Goal: Transaction & Acquisition: Obtain resource

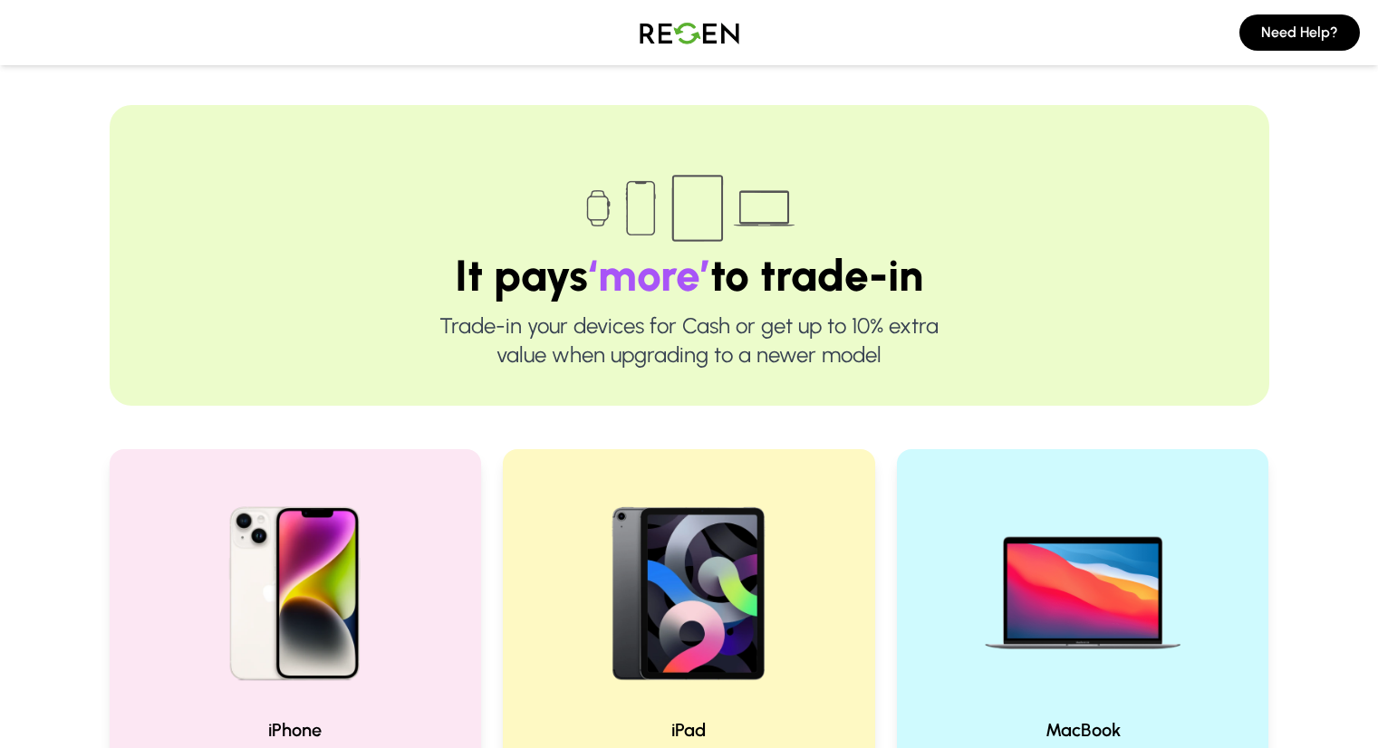
scroll to position [312, 0]
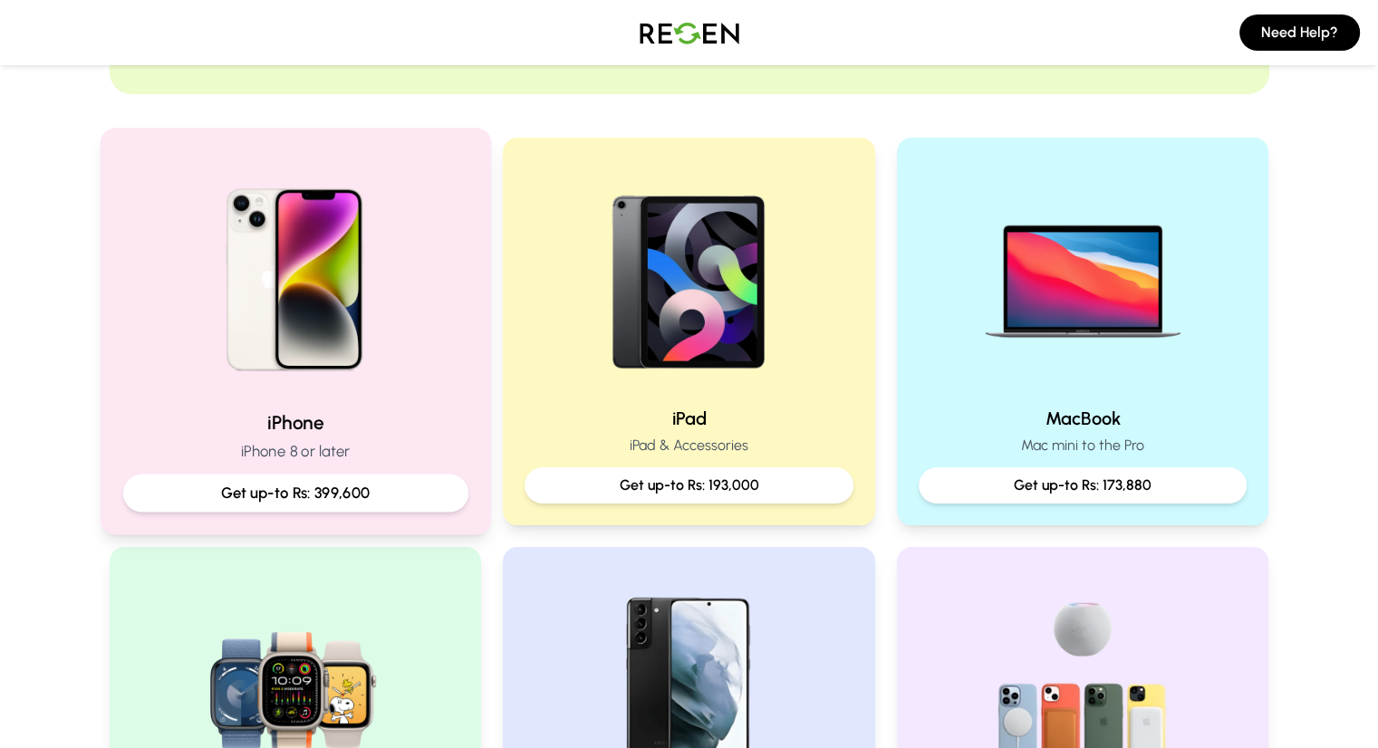
click at [239, 222] on img at bounding box center [295, 273] width 244 height 244
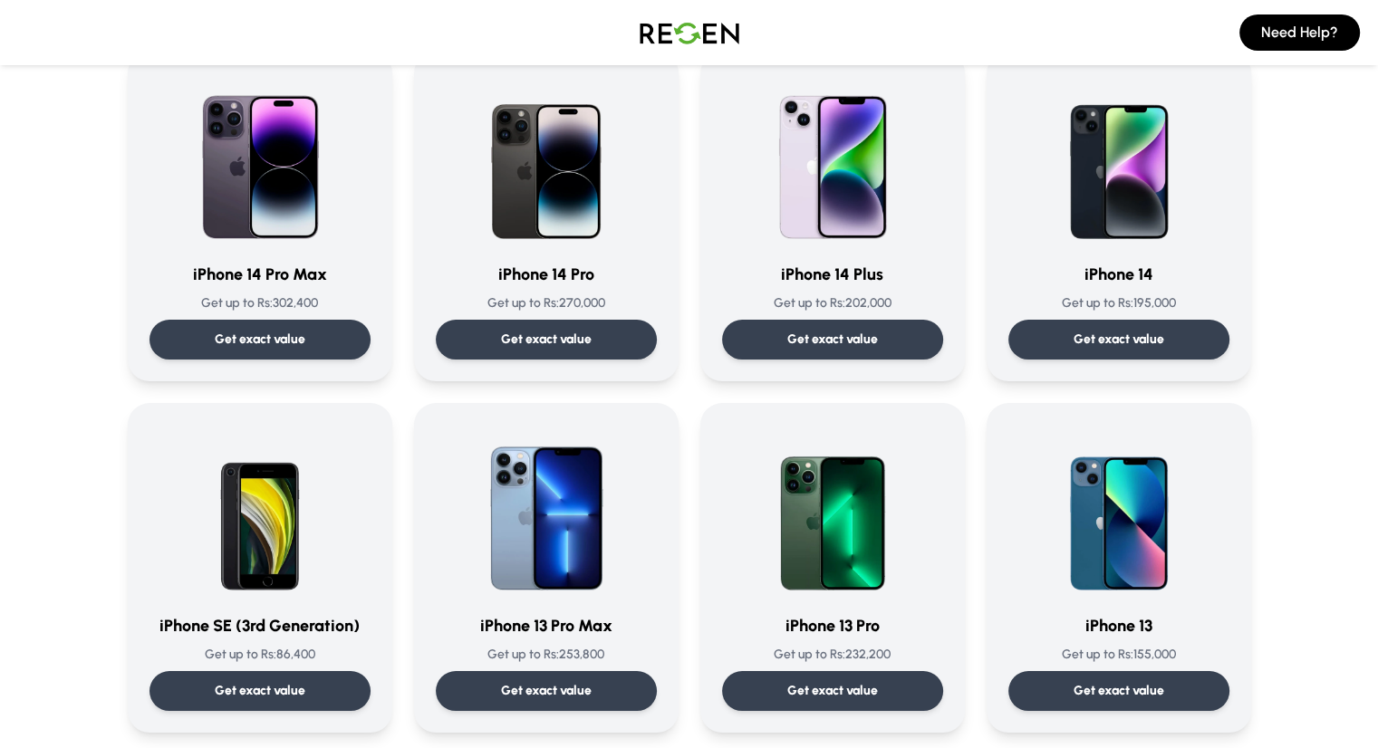
scroll to position [505, 0]
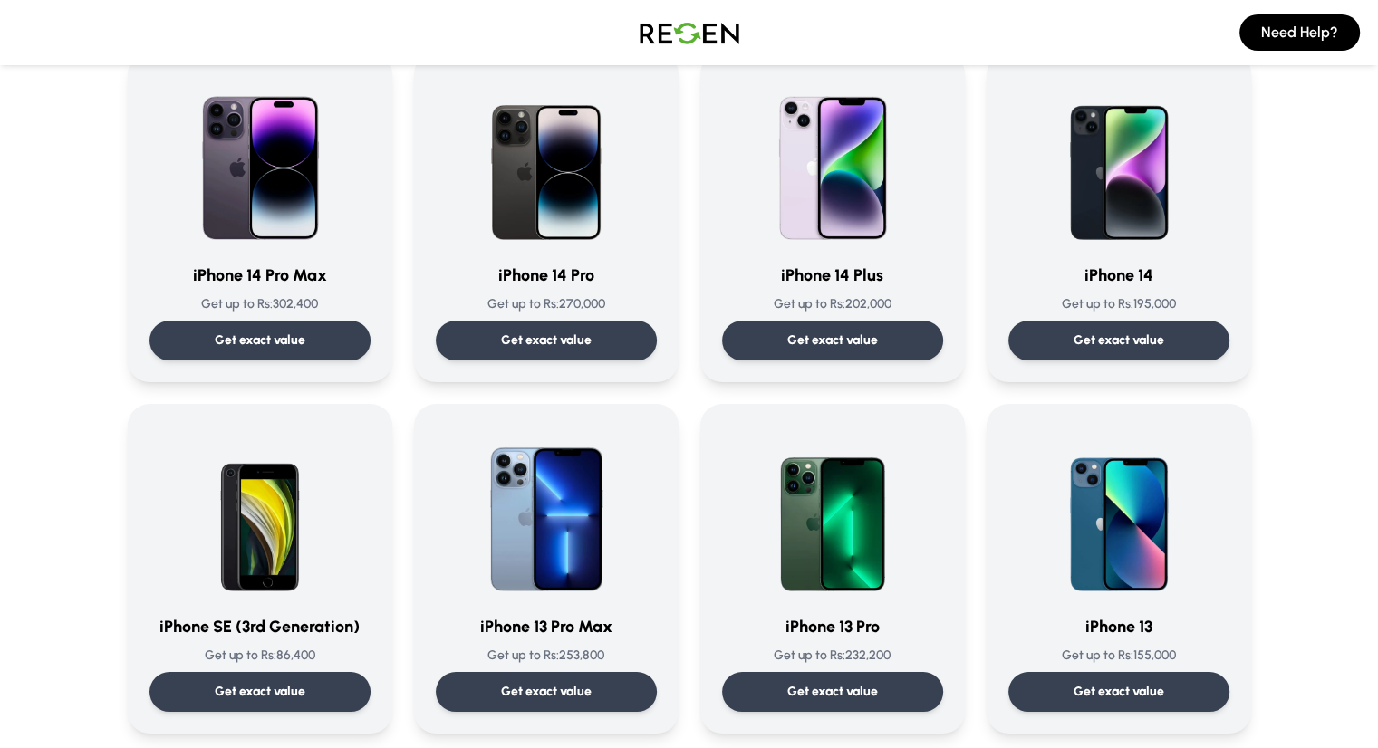
click at [464, 359] on div "Get exact value" at bounding box center [546, 341] width 221 height 40
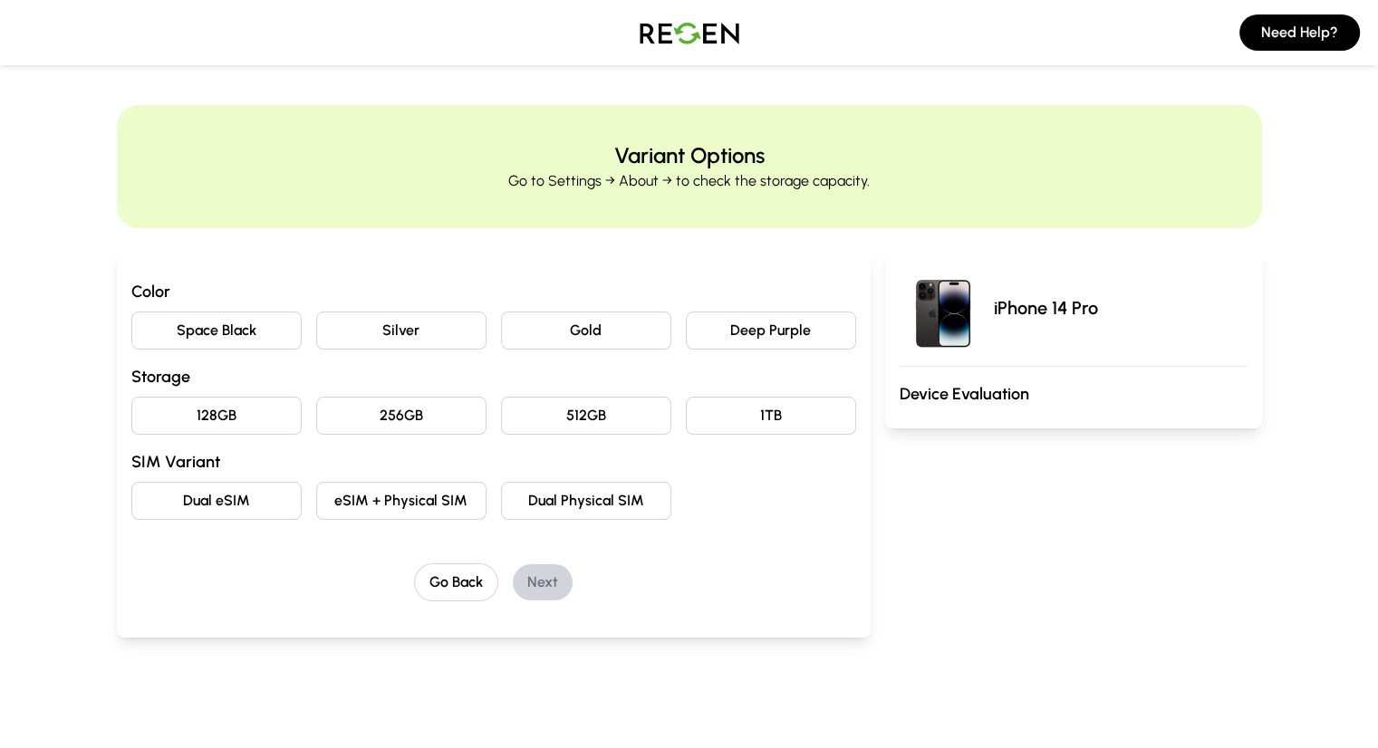
click at [755, 314] on button "Deep Purple" at bounding box center [771, 331] width 170 height 38
click at [316, 421] on button "256GB" at bounding box center [401, 416] width 170 height 38
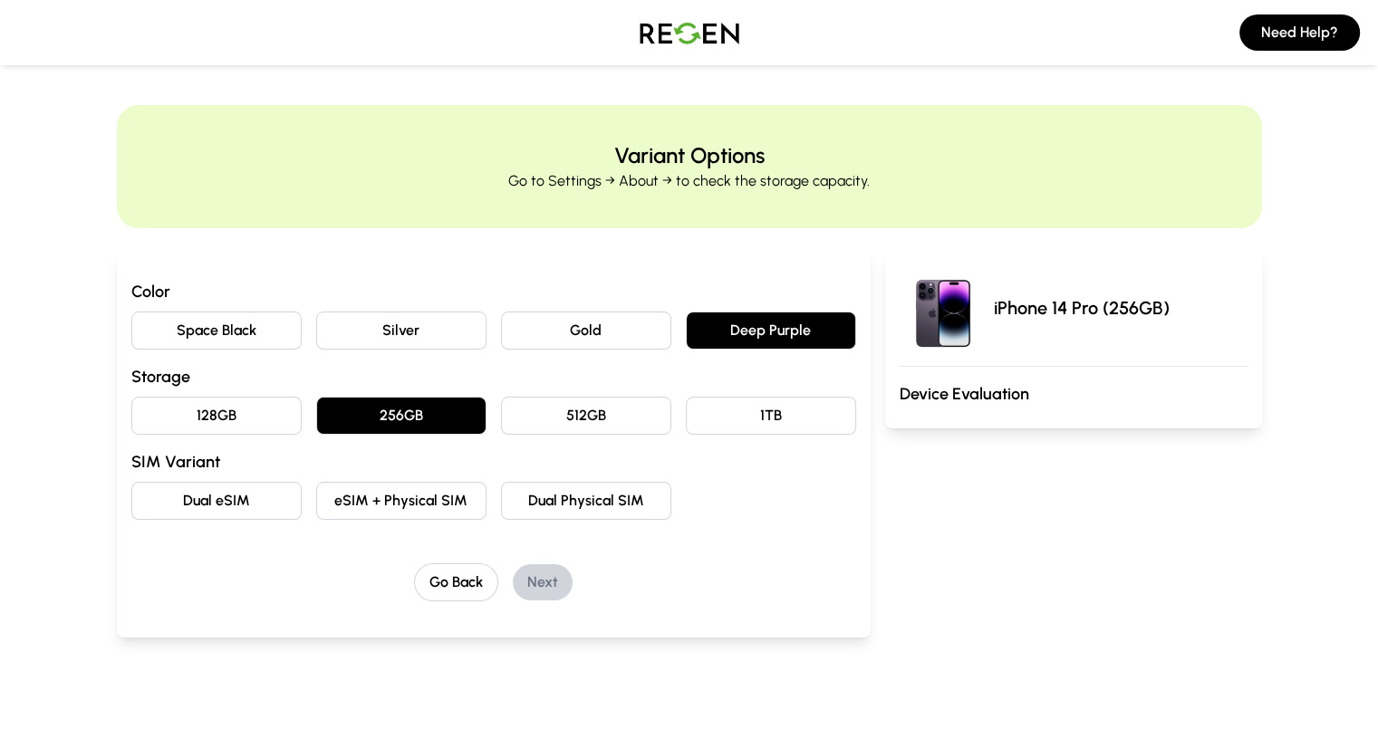
click at [541, 505] on button "Dual Physical SIM" at bounding box center [586, 501] width 170 height 38
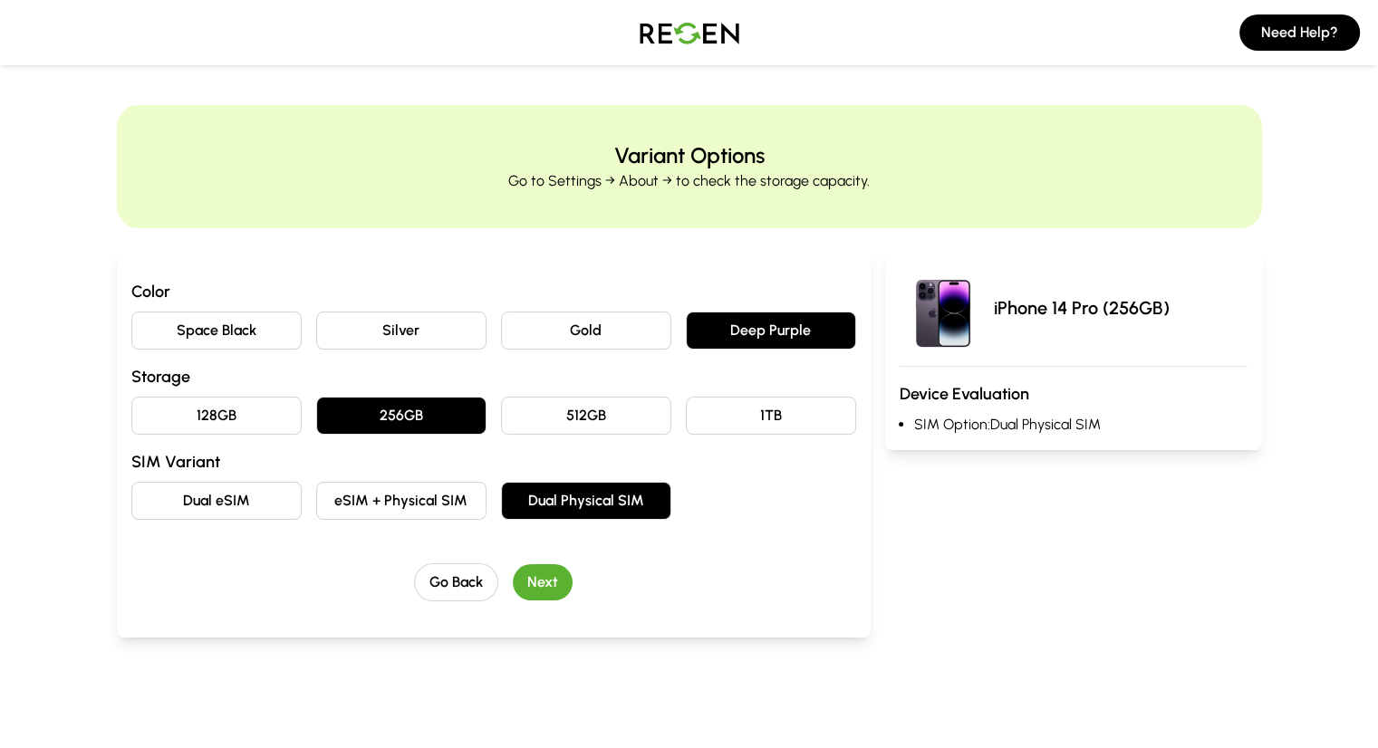
click at [515, 592] on button "Next" at bounding box center [543, 582] width 60 height 36
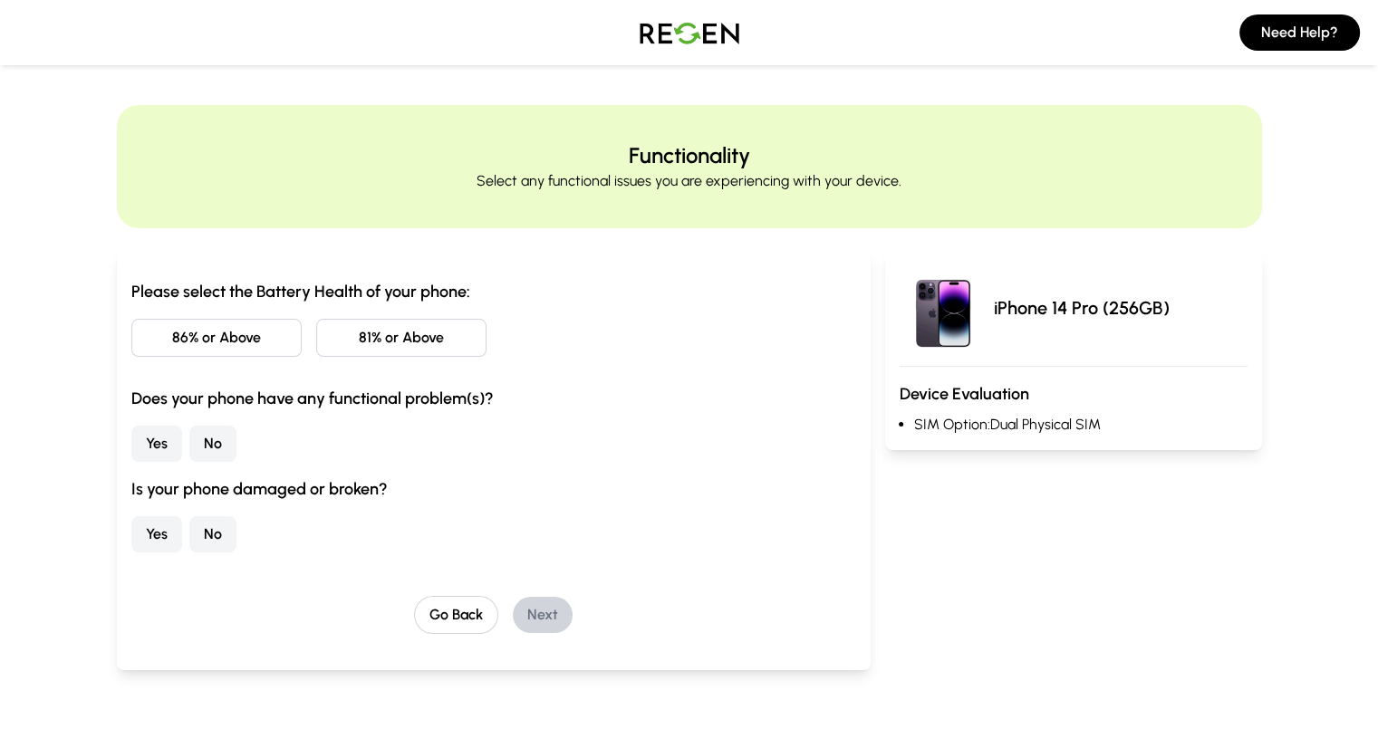
click at [183, 338] on button "86% or Above" at bounding box center [216, 338] width 170 height 38
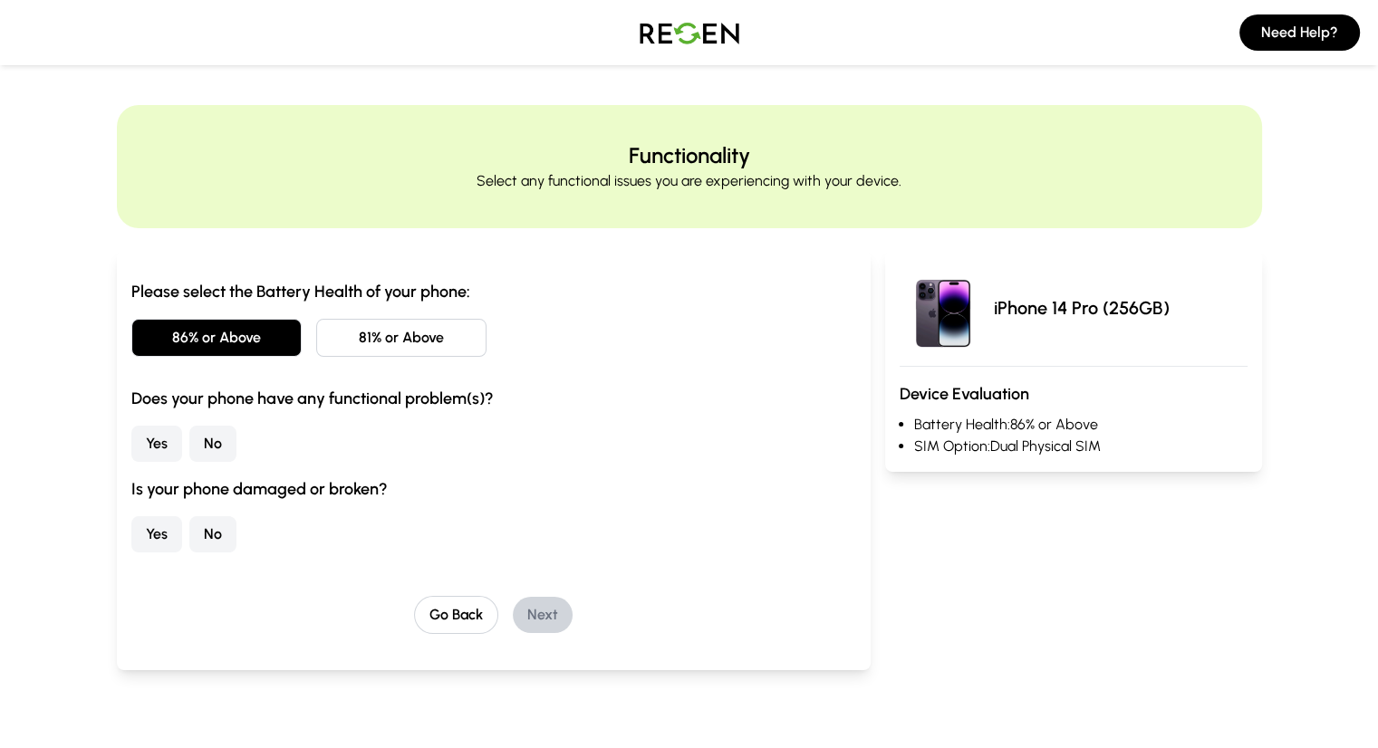
click at [189, 457] on button "No" at bounding box center [212, 444] width 47 height 36
click at [189, 546] on button "No" at bounding box center [212, 534] width 47 height 36
click at [515, 614] on button "Next" at bounding box center [543, 615] width 60 height 36
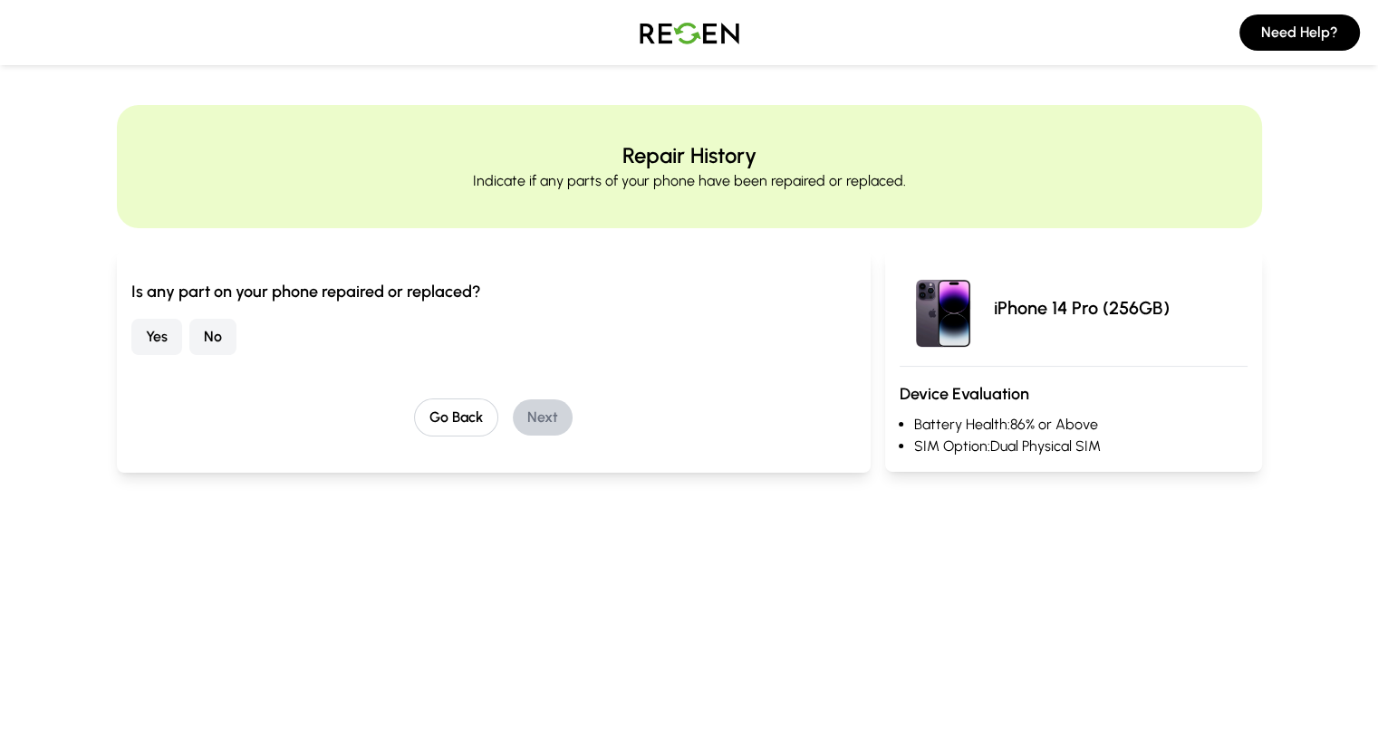
click at [189, 342] on button "No" at bounding box center [212, 337] width 47 height 36
click at [513, 428] on button "Next" at bounding box center [543, 418] width 60 height 36
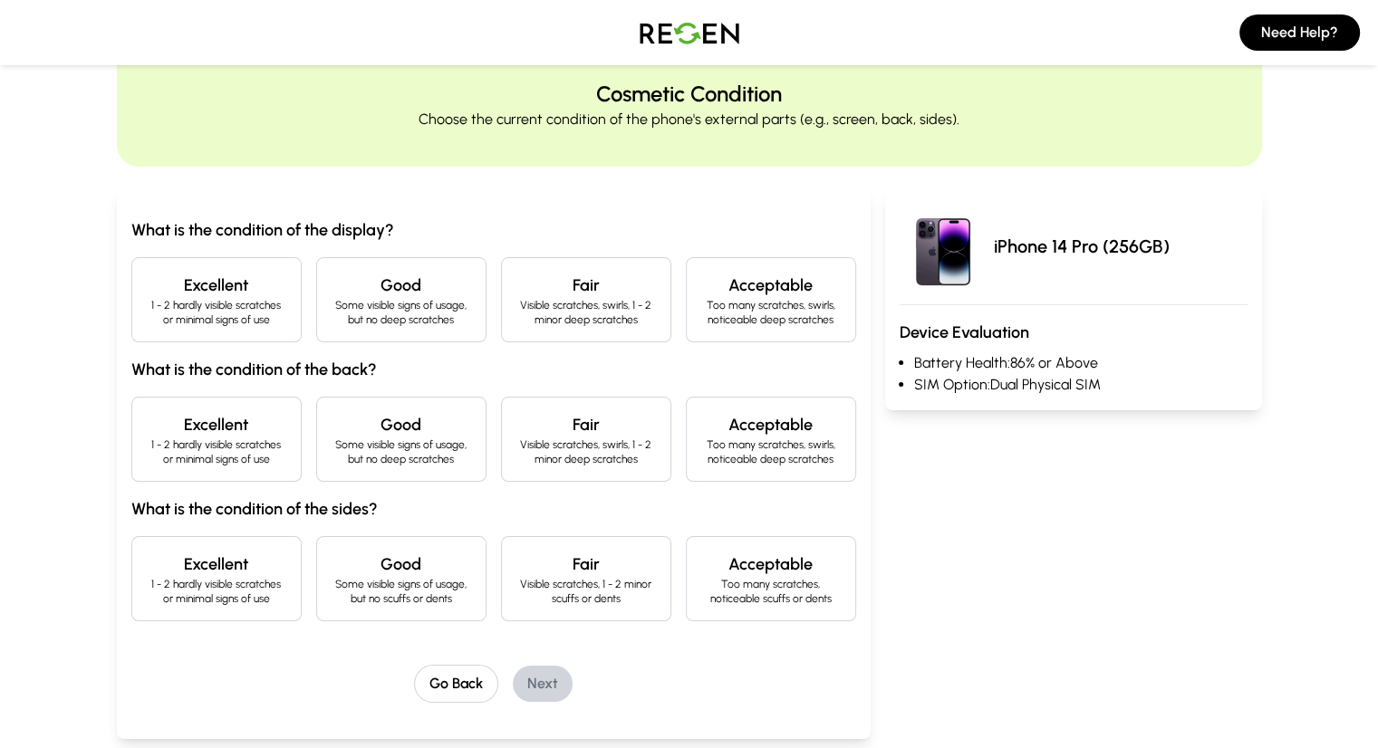
scroll to position [116, 0]
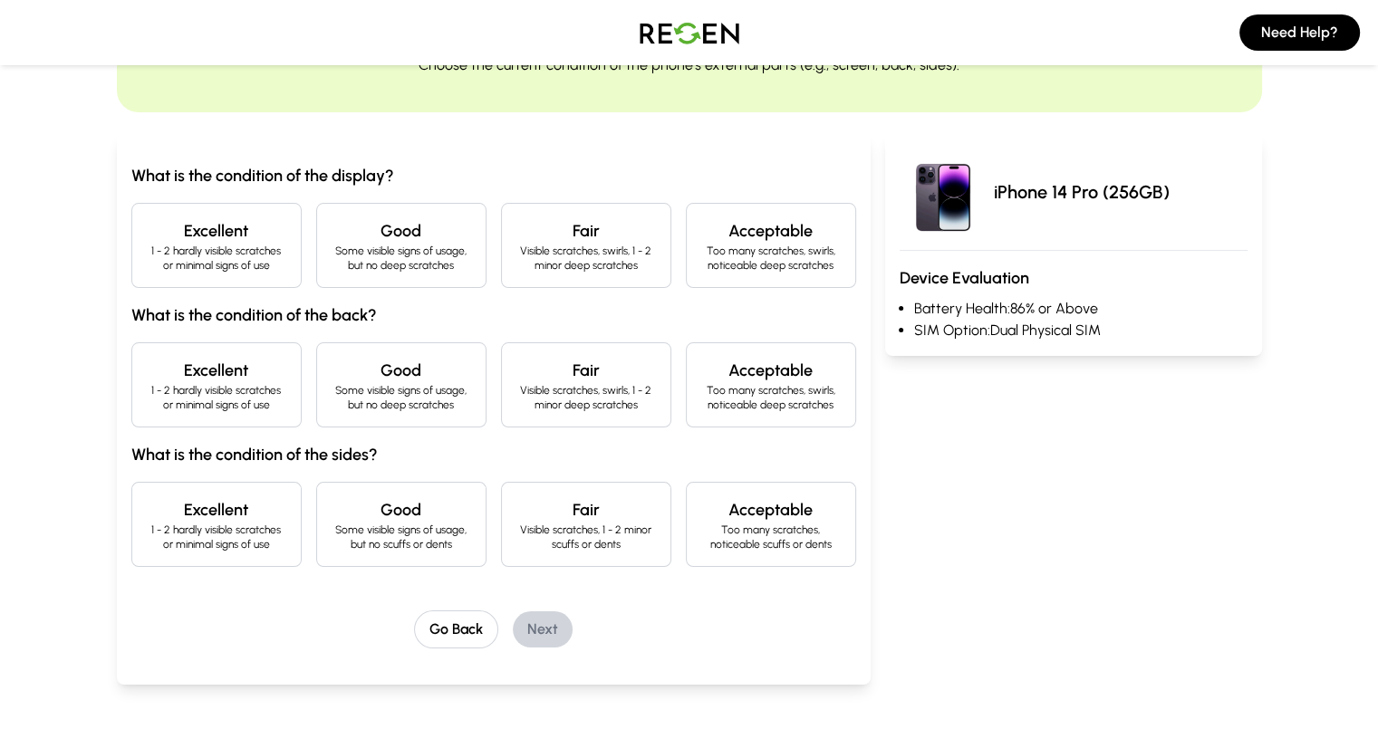
click at [172, 240] on h4 "Excellent" at bounding box center [217, 230] width 140 height 25
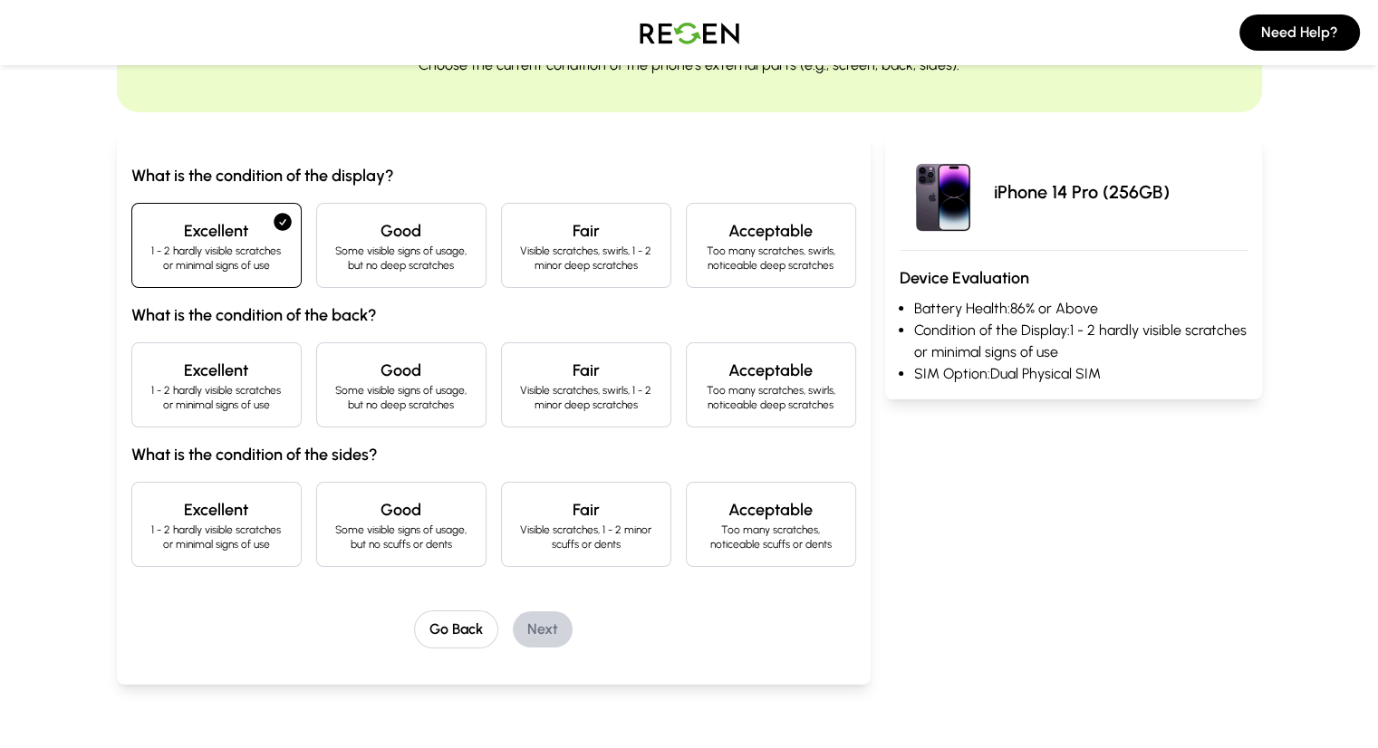
click at [193, 411] on div "Excellent 1 - 2 hardly visible scratches or minimal signs of use" at bounding box center [216, 384] width 170 height 85
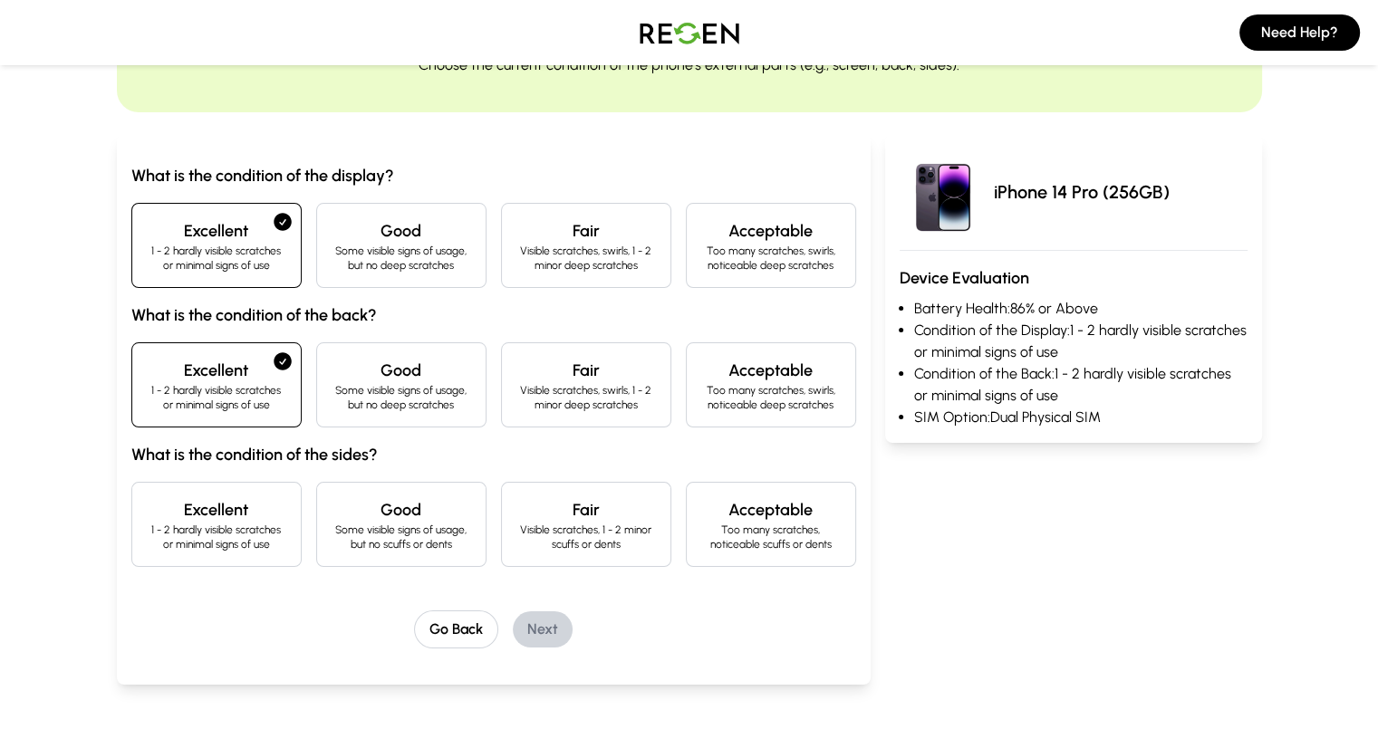
click at [178, 516] on h4 "Excellent" at bounding box center [217, 509] width 140 height 25
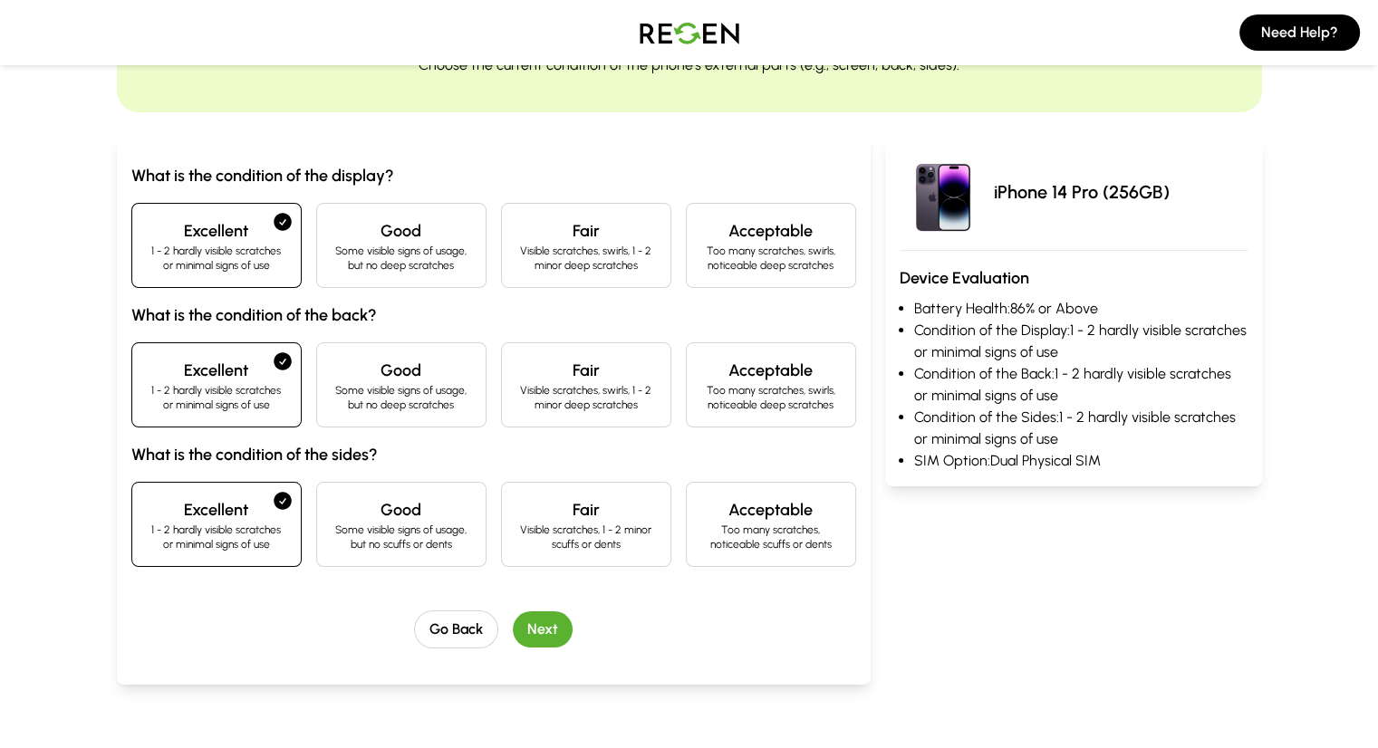
click at [513, 640] on button "Next" at bounding box center [543, 629] width 60 height 36
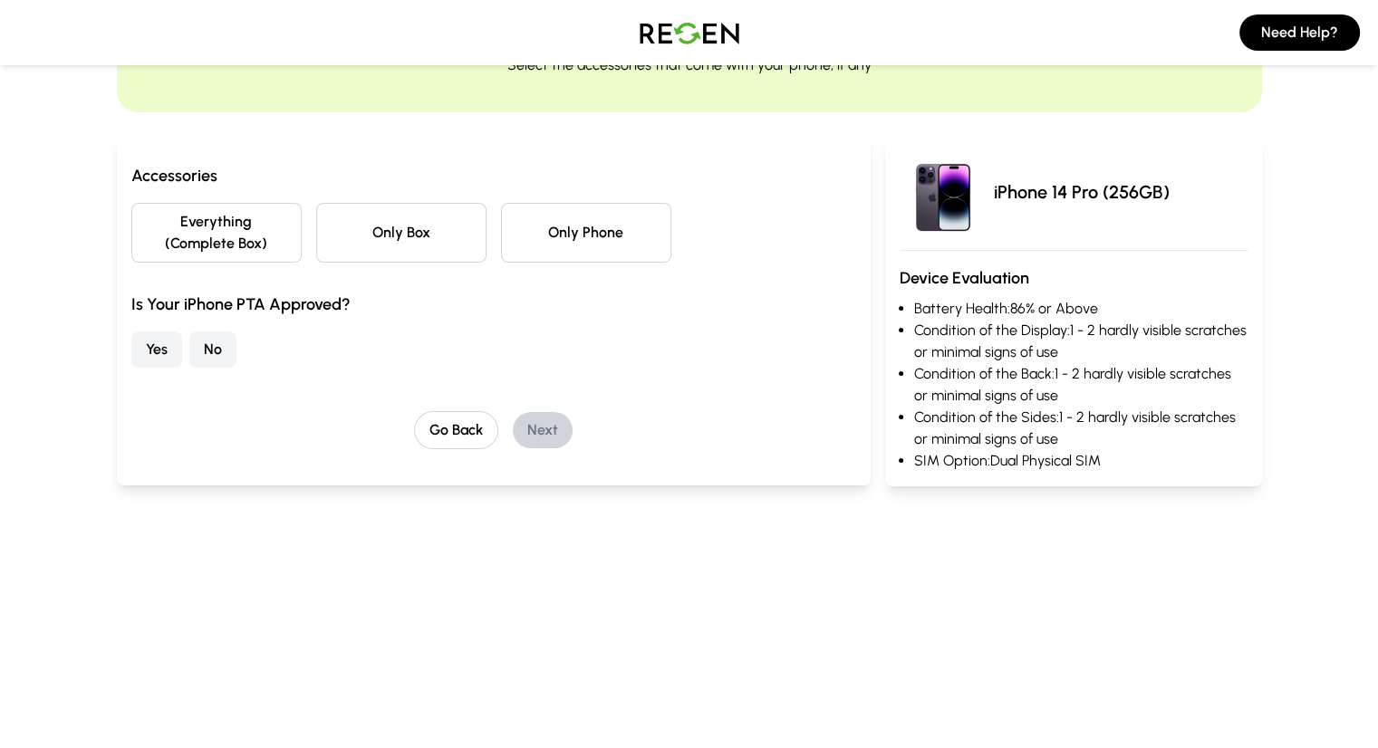
click at [378, 229] on button "Only Box" at bounding box center [401, 233] width 170 height 60
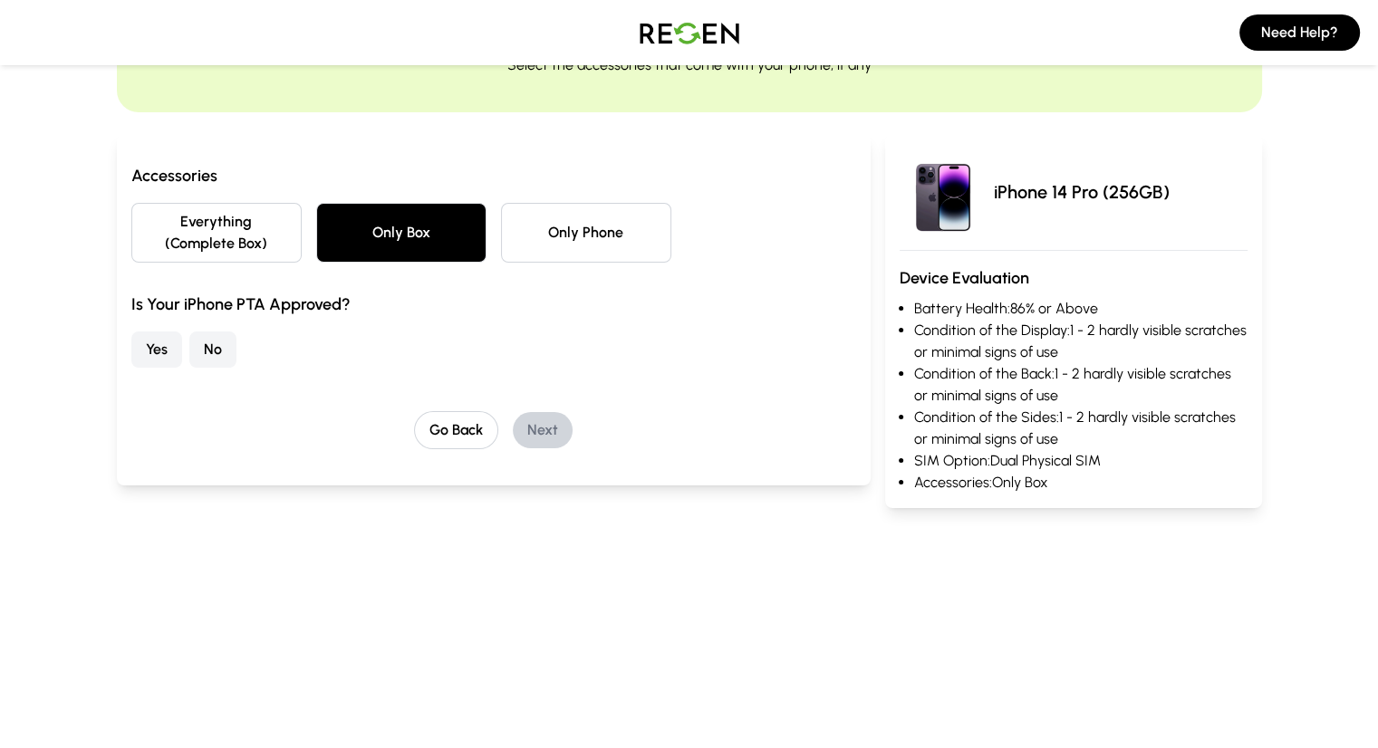
click at [189, 332] on button "No" at bounding box center [212, 350] width 47 height 36
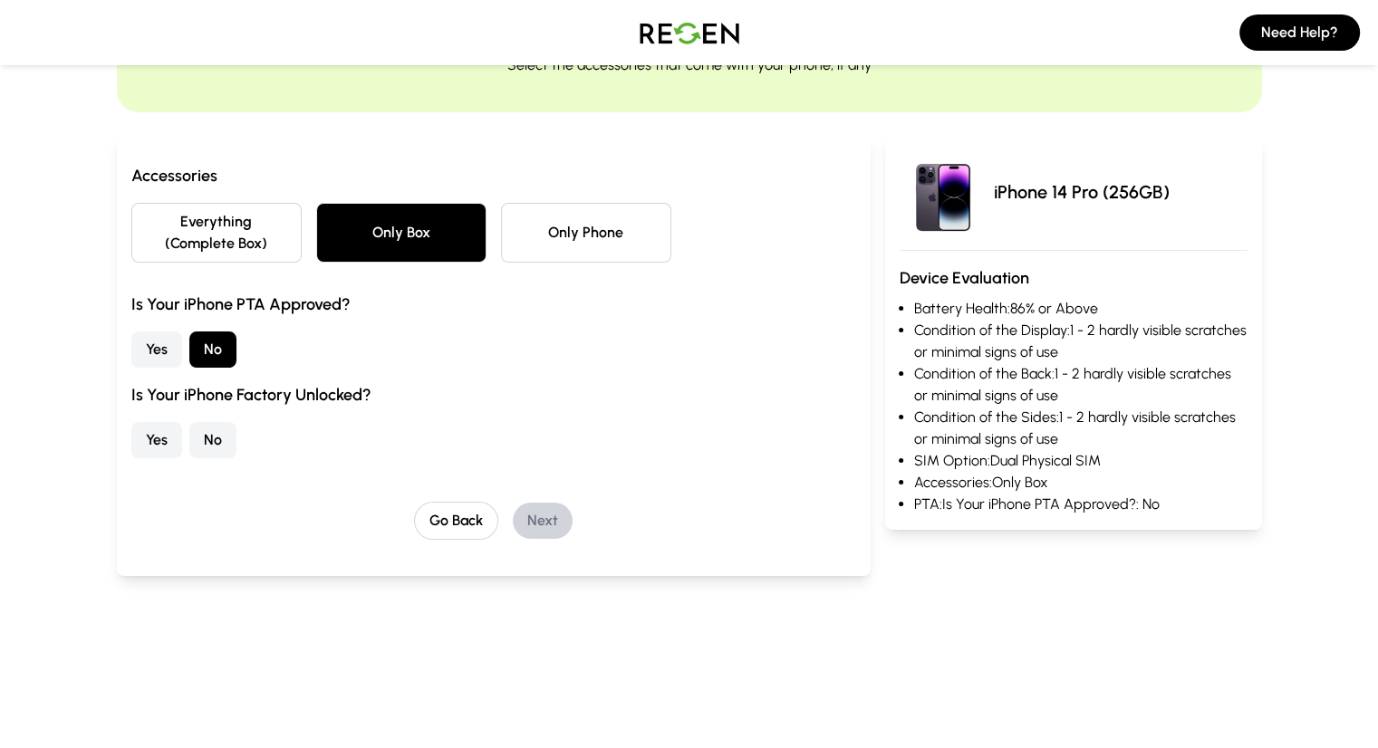
click at [131, 422] on button "Yes" at bounding box center [156, 440] width 51 height 36
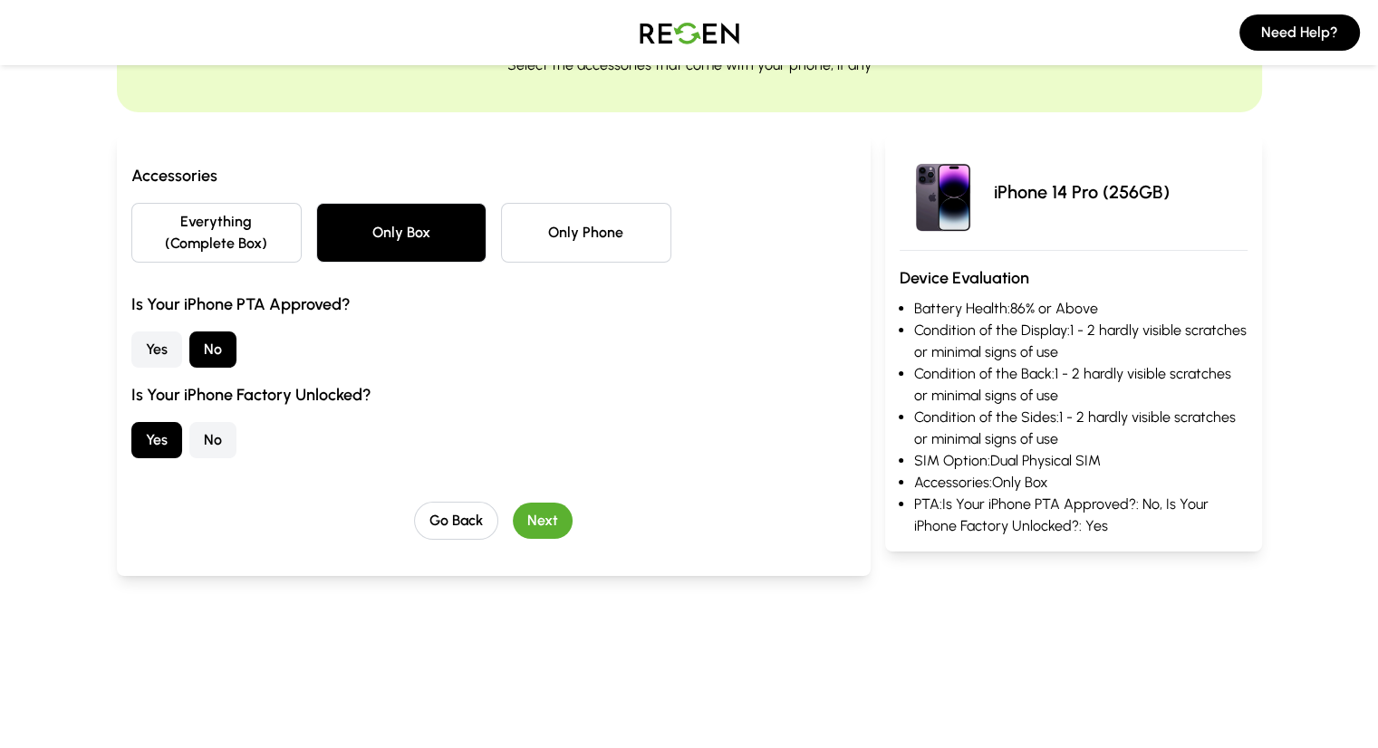
click at [513, 506] on button "Next" at bounding box center [543, 521] width 60 height 36
